Goal: Transaction & Acquisition: Download file/media

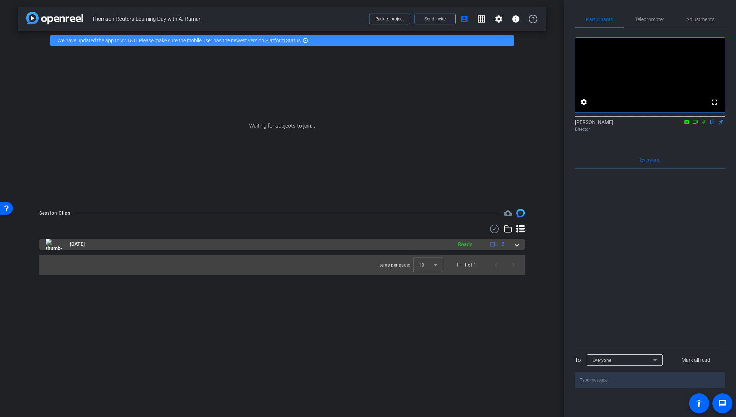
click at [518, 245] on mat-expansion-panel-header "[DATE] Ready 2" at bounding box center [281, 244] width 485 height 11
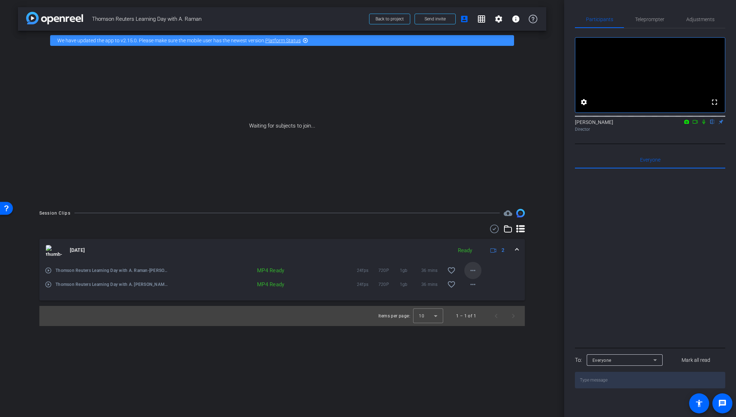
click at [470, 272] on mat-icon "more_horiz" at bounding box center [472, 270] width 9 height 9
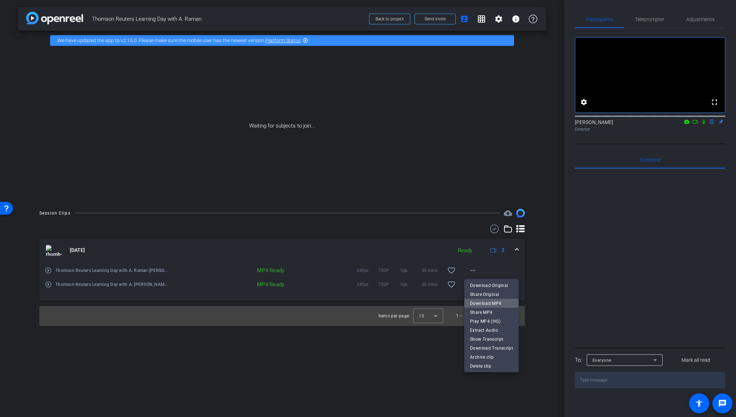
click at [491, 302] on span "Download MP4" at bounding box center [491, 303] width 43 height 9
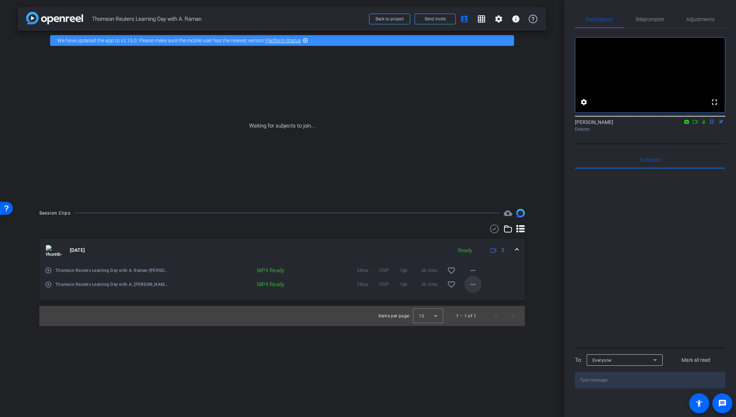
click at [473, 284] on mat-icon "more_horiz" at bounding box center [472, 284] width 9 height 9
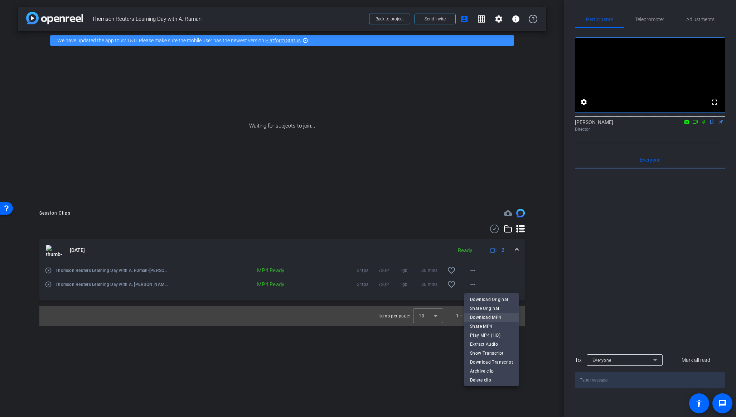
click at [490, 314] on span "Download MP4" at bounding box center [491, 317] width 43 height 9
